Goal: Register for event/course

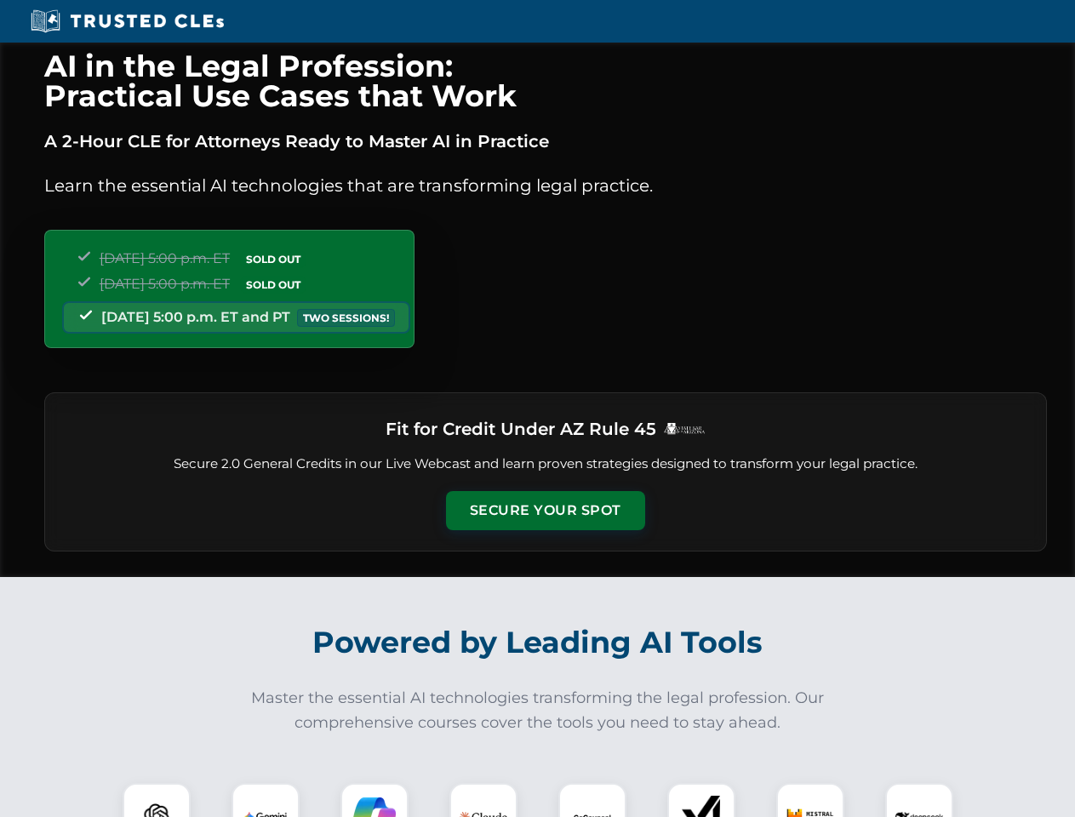
click at [545, 511] on button "Secure Your Spot" at bounding box center [545, 510] width 199 height 39
click at [157, 800] on img at bounding box center [156, 817] width 49 height 49
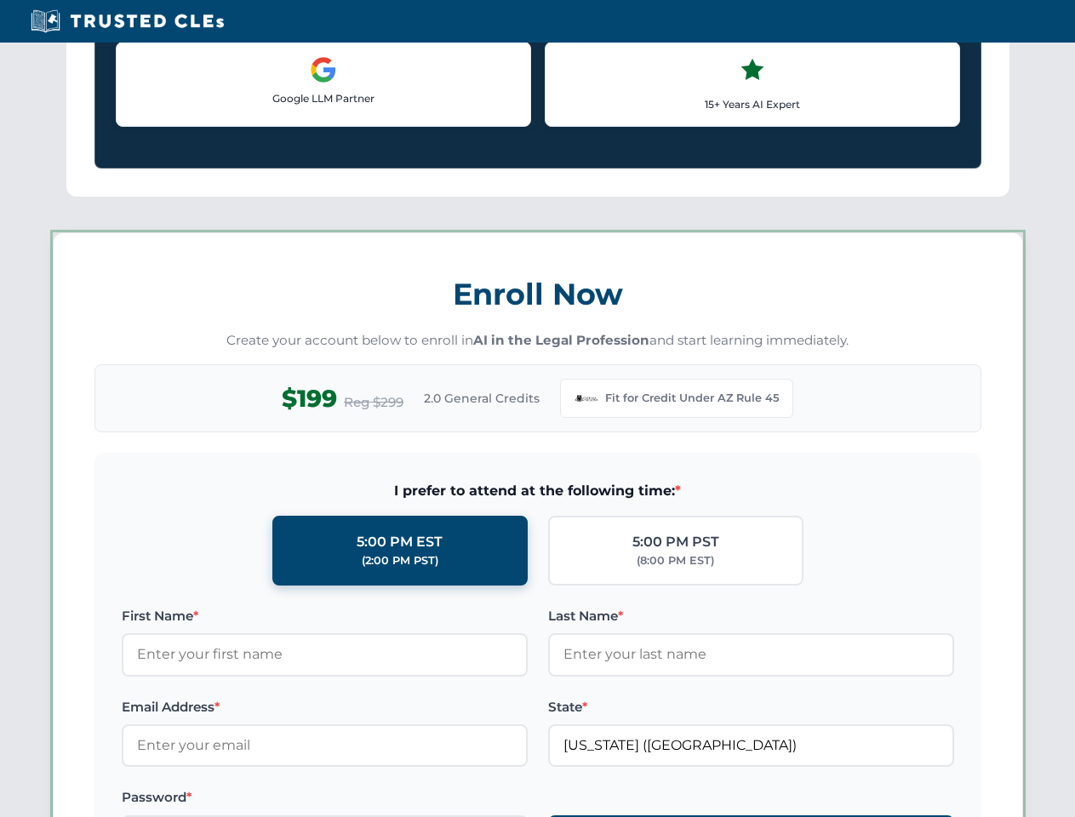
click at [375, 800] on label "Password *" at bounding box center [325, 797] width 406 height 20
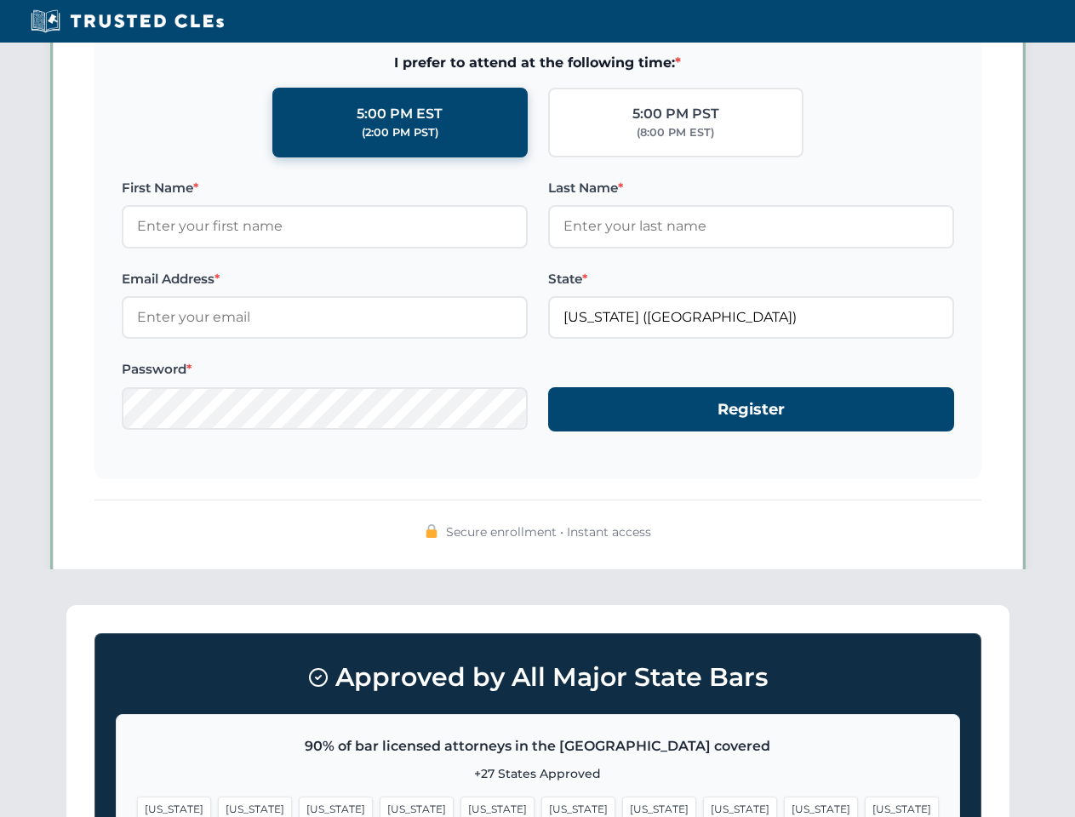
click at [784, 800] on span "[US_STATE]" at bounding box center [821, 809] width 74 height 25
